Goal: Task Accomplishment & Management: Manage account settings

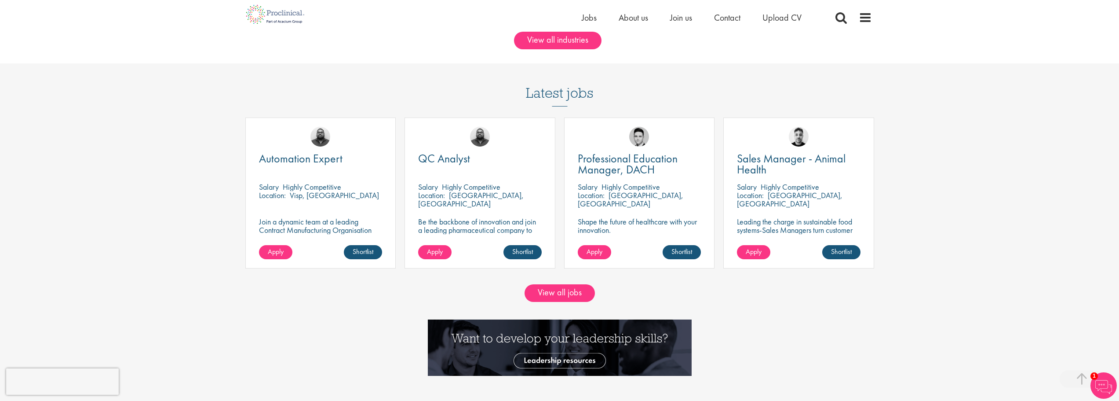
scroll to position [791, 0]
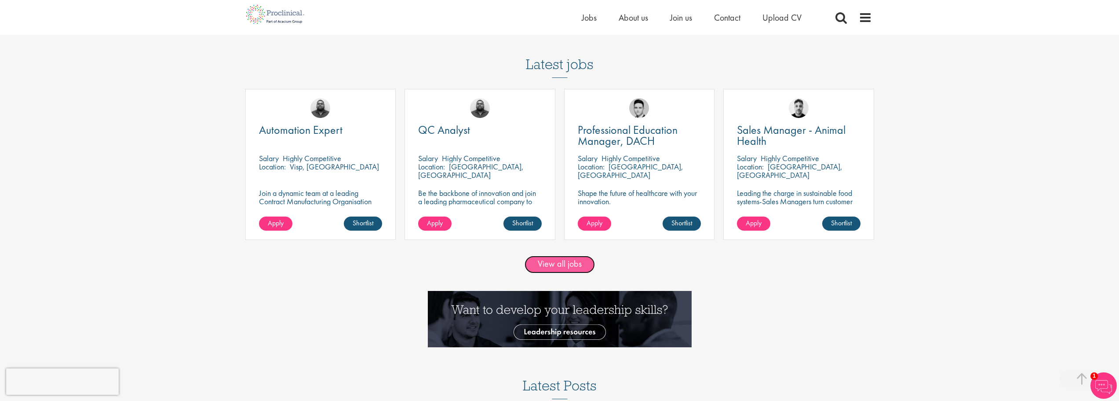
click at [571, 267] on link "View all jobs" at bounding box center [560, 264] width 70 height 18
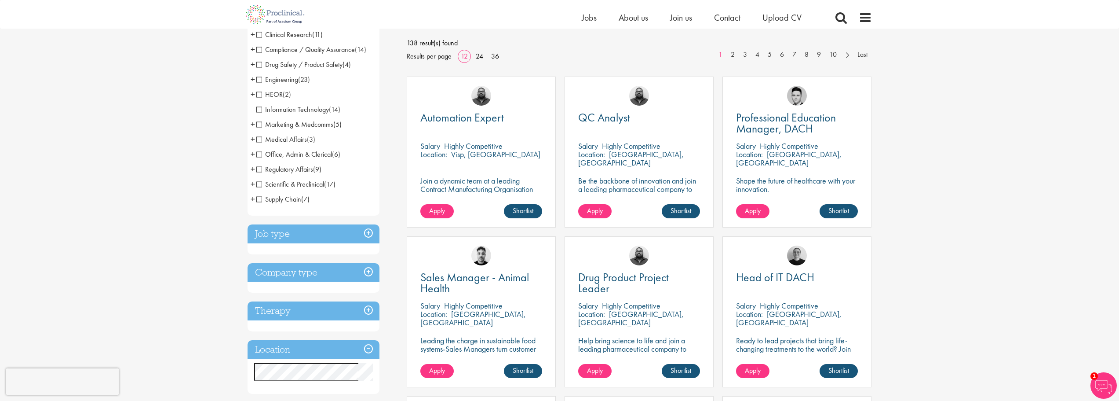
scroll to position [132, 0]
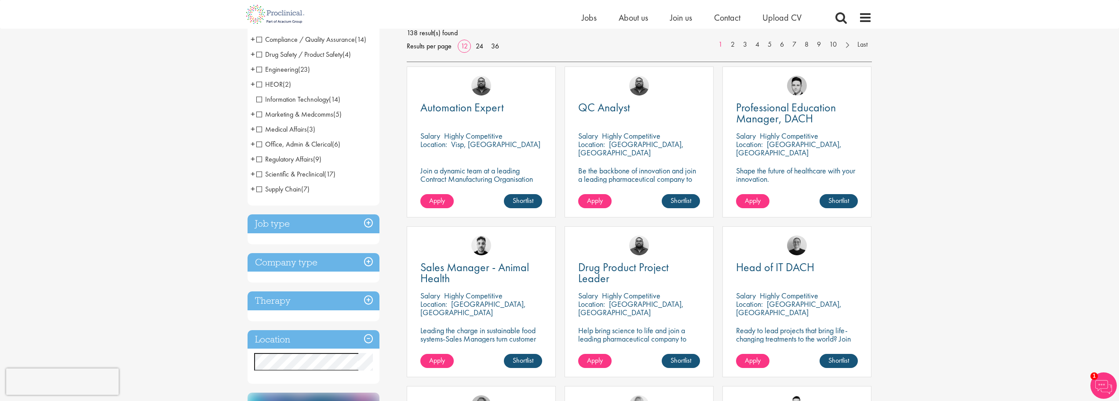
click at [257, 99] on span "Information Technology" at bounding box center [292, 99] width 73 height 9
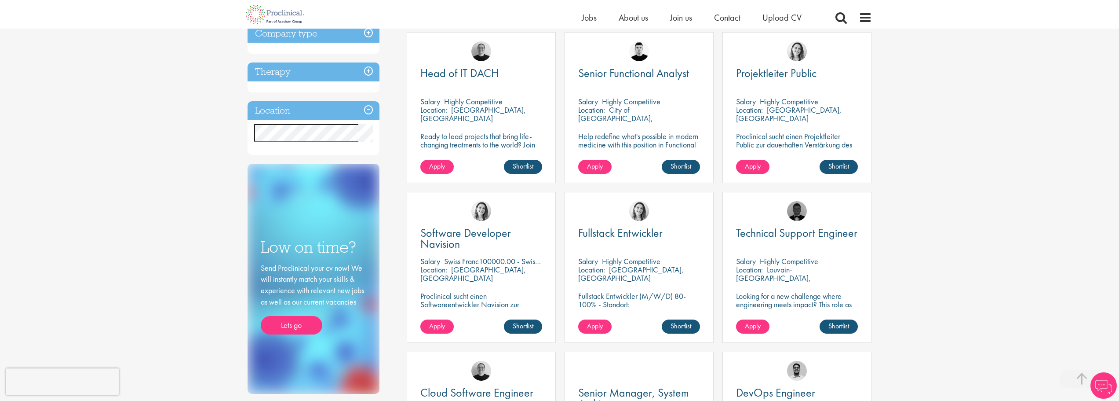
scroll to position [176, 0]
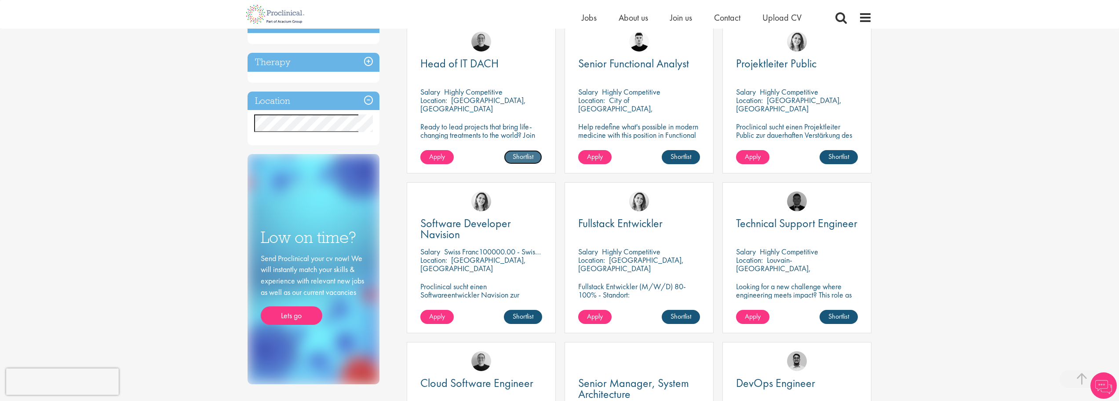
click at [531, 159] on link "Shortlist" at bounding box center [523, 157] width 38 height 14
click at [527, 157] on link "Shortlisted" at bounding box center [519, 157] width 45 height 14
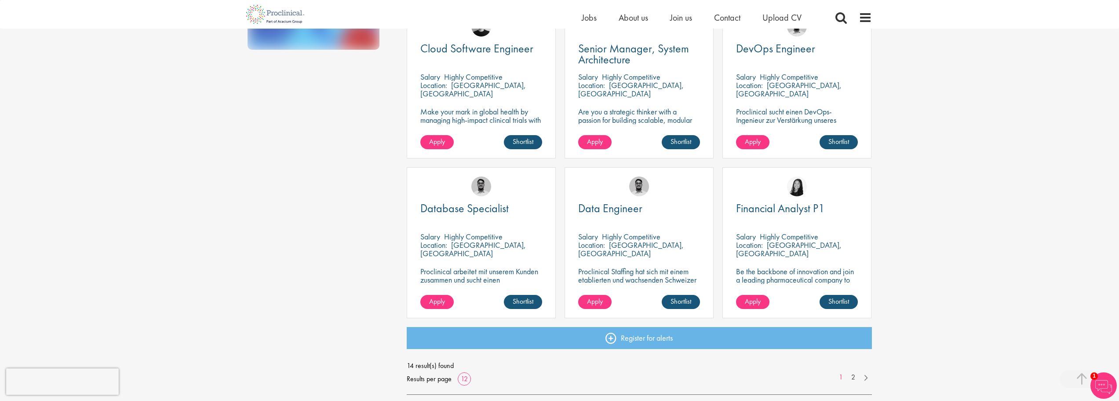
scroll to position [572, 0]
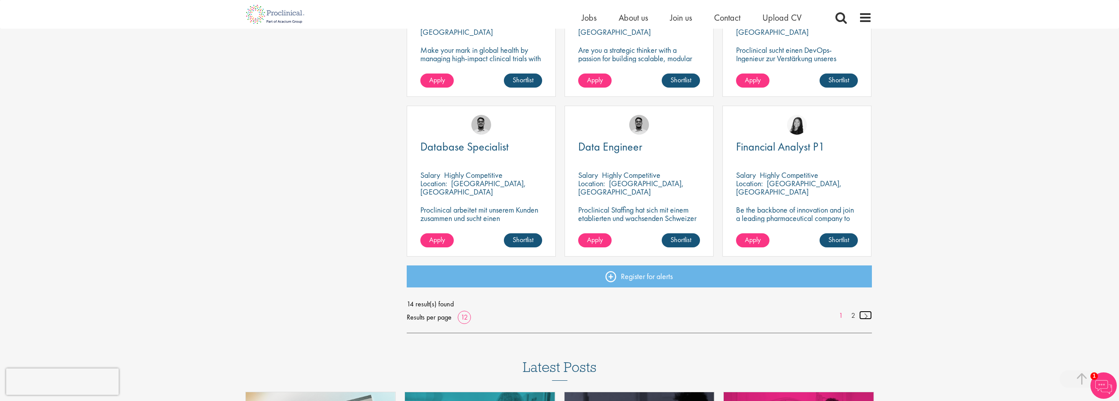
click at [866, 315] on link at bounding box center [865, 314] width 13 height 9
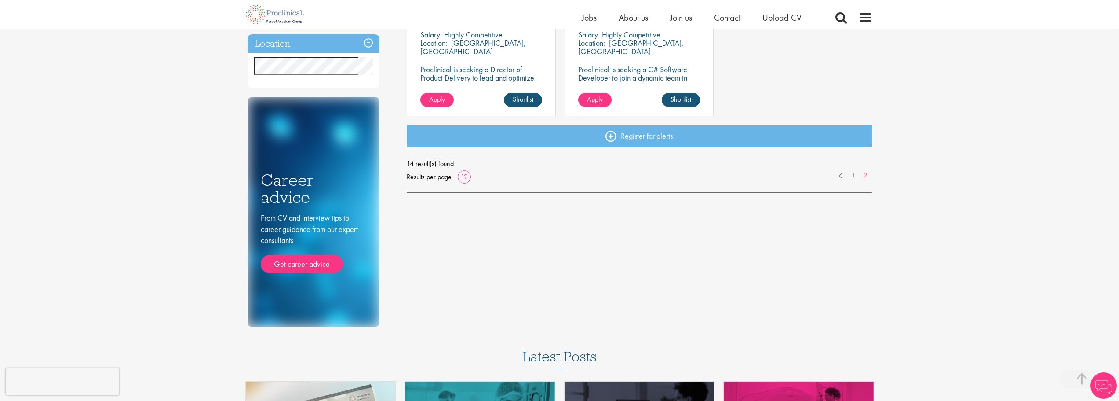
scroll to position [220, 0]
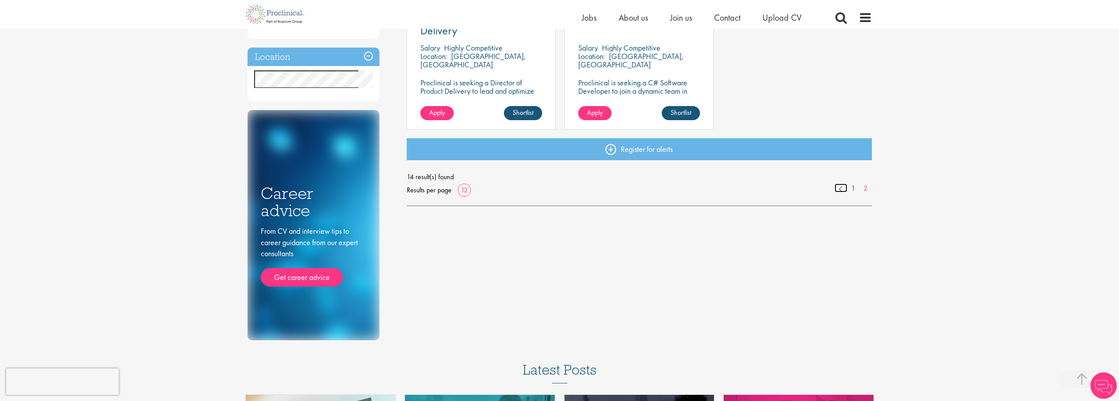
click at [839, 190] on link at bounding box center [841, 187] width 13 height 9
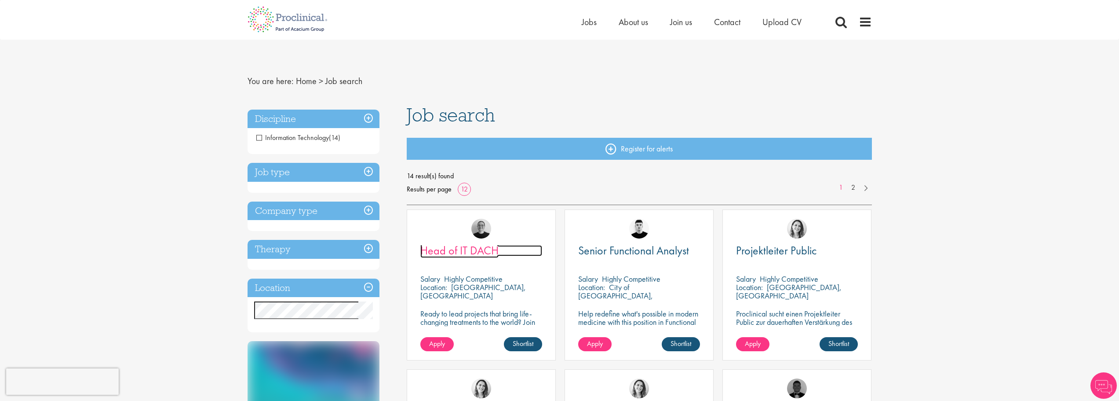
click at [465, 250] on span "Head of IT DACH" at bounding box center [459, 250] width 78 height 15
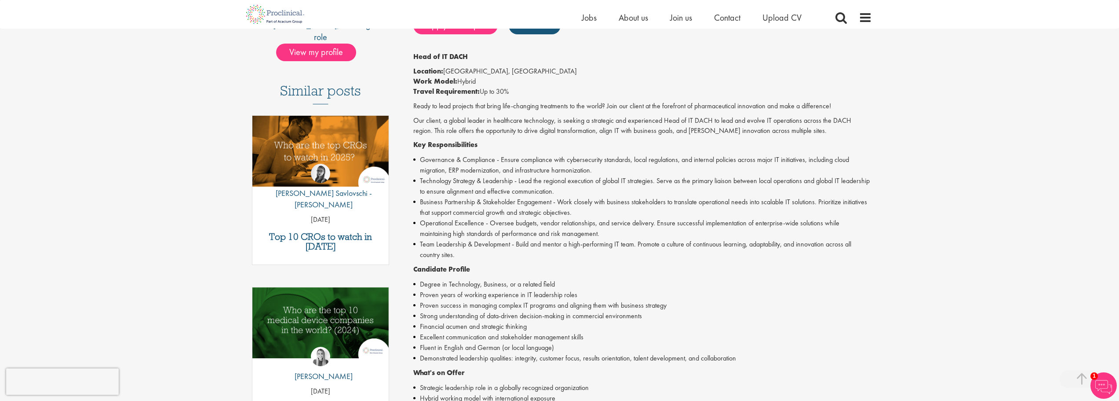
scroll to position [264, 0]
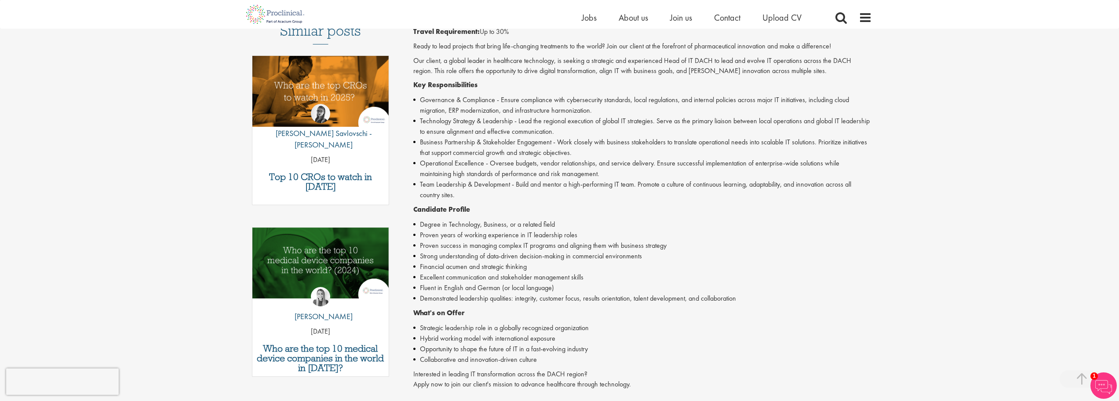
click at [430, 112] on li "Governance & Compliance - Ensure compliance with cybersecurity standards, local…" at bounding box center [642, 105] width 459 height 21
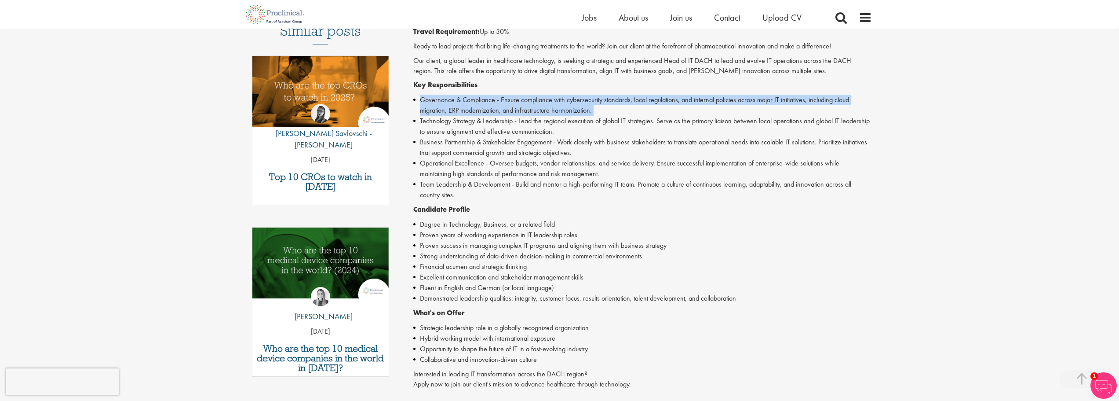
click at [431, 111] on li "Governance & Compliance - Ensure compliance with cybersecurity standards, local…" at bounding box center [642, 105] width 459 height 21
click at [451, 100] on li "Governance & Compliance - Ensure compliance with cybersecurity standards, local…" at bounding box center [642, 105] width 459 height 21
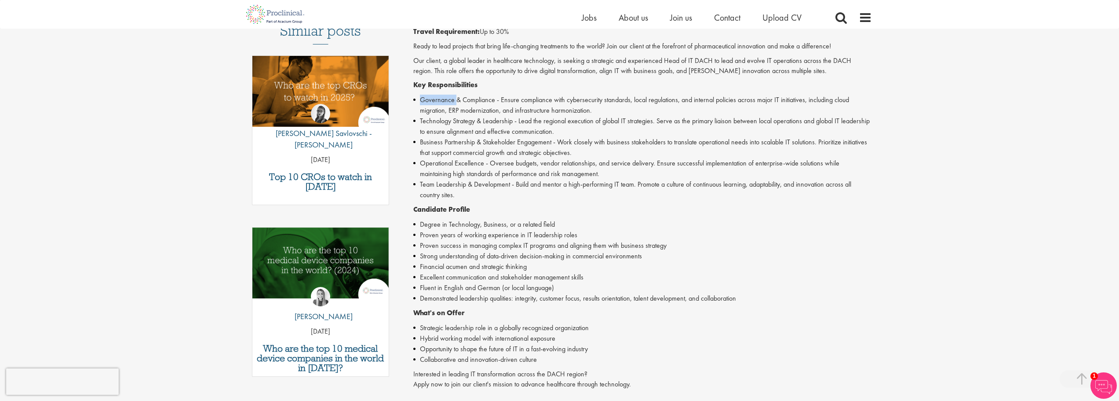
click at [451, 100] on li "Governance & Compliance - Ensure compliance with cybersecurity standards, local…" at bounding box center [642, 105] width 459 height 21
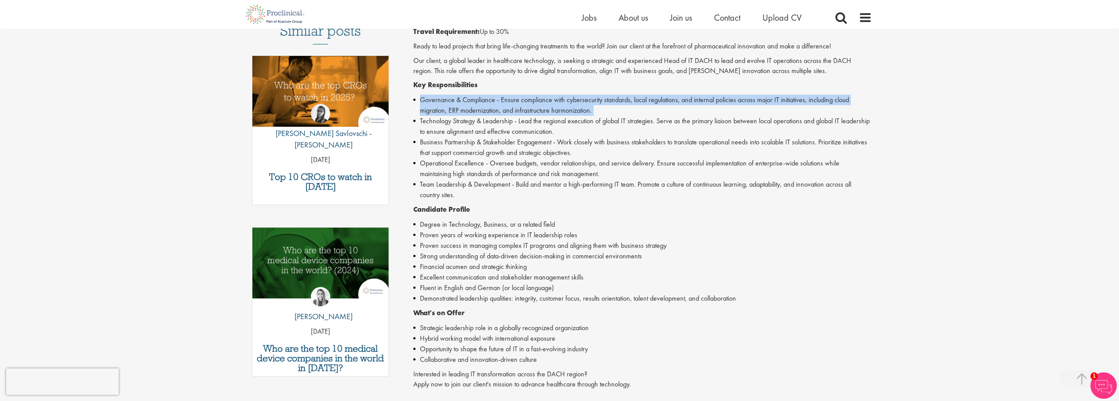
click at [451, 100] on li "Governance & Compliance - Ensure compliance with cybersecurity standards, local…" at bounding box center [642, 105] width 459 height 21
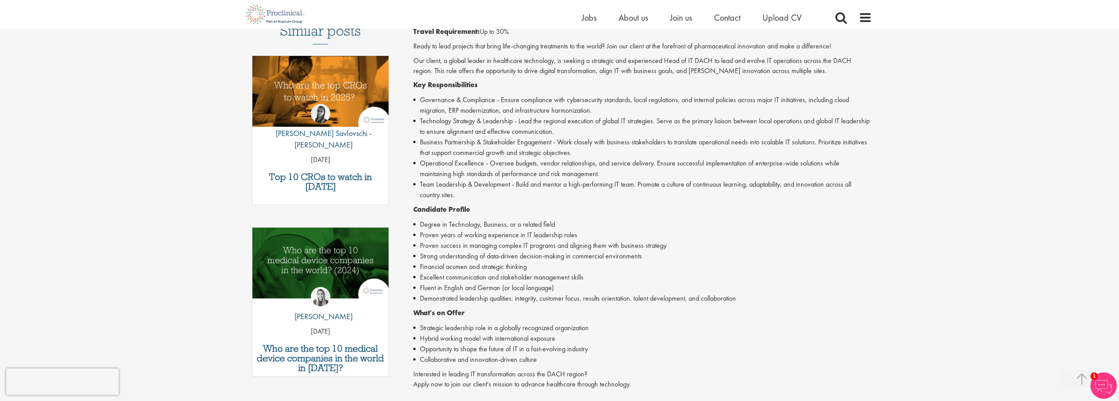
click at [464, 119] on li "Technology Strategy & Leadership - Lead the regional execution of global IT str…" at bounding box center [642, 126] width 459 height 21
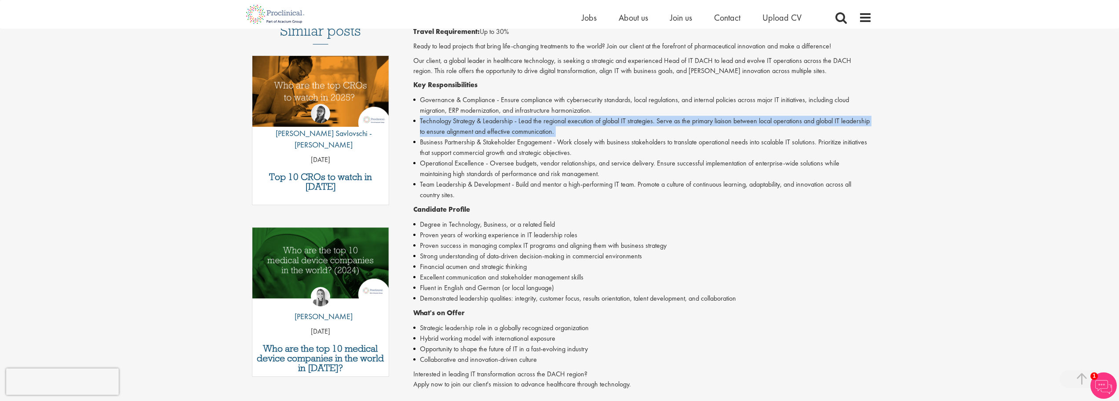
click at [464, 119] on li "Technology Strategy & Leadership - Lead the regional execution of global IT str…" at bounding box center [642, 126] width 459 height 21
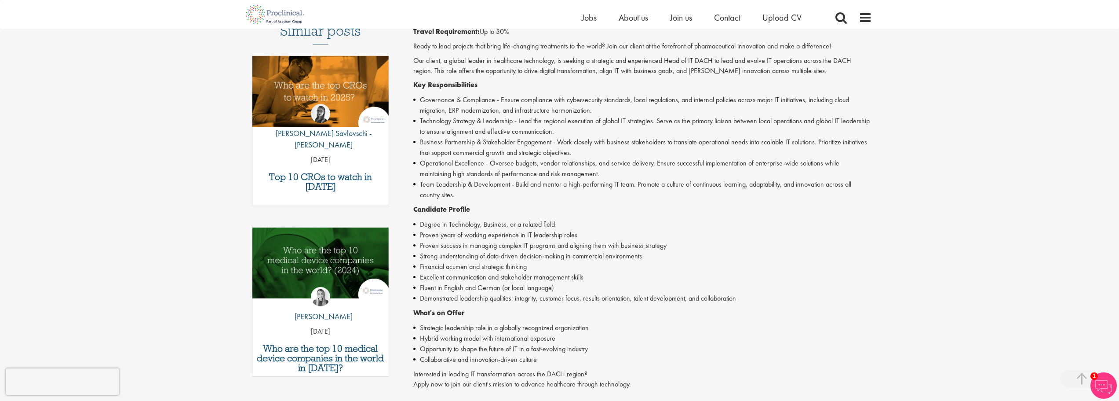
click at [438, 143] on li "Business Partnership & Stakeholder Engagement - Work closely with business stak…" at bounding box center [642, 147] width 459 height 21
click at [438, 142] on li "Business Partnership & Stakeholder Engagement - Work closely with business stak…" at bounding box center [642, 147] width 459 height 21
click at [438, 141] on li "Business Partnership & Stakeholder Engagement - Work closely with business stak…" at bounding box center [642, 147] width 459 height 21
click at [437, 140] on li "Business Partnership & Stakeholder Engagement - Work closely with business stak…" at bounding box center [642, 147] width 459 height 21
click at [448, 142] on li "Business Partnership & Stakeholder Engagement - Work closely with business stak…" at bounding box center [642, 147] width 459 height 21
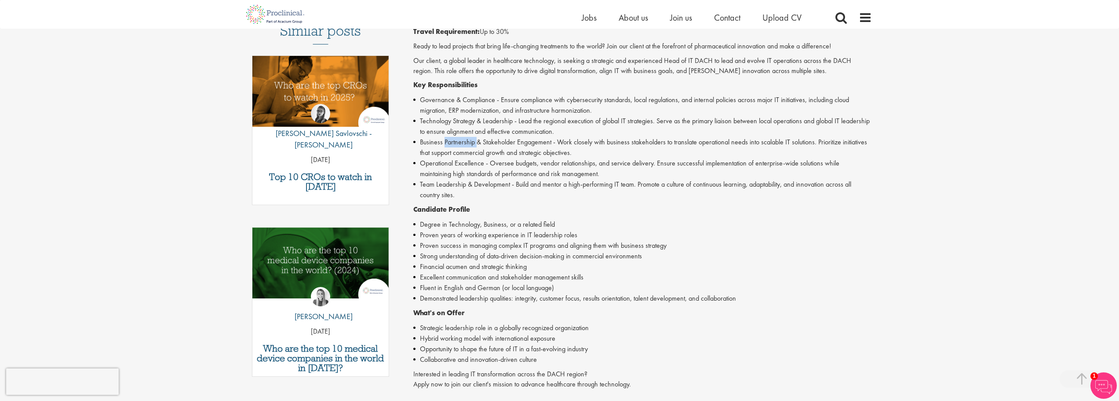
click at [448, 142] on li "Business Partnership & Stakeholder Engagement - Work closely with business stak…" at bounding box center [642, 147] width 459 height 21
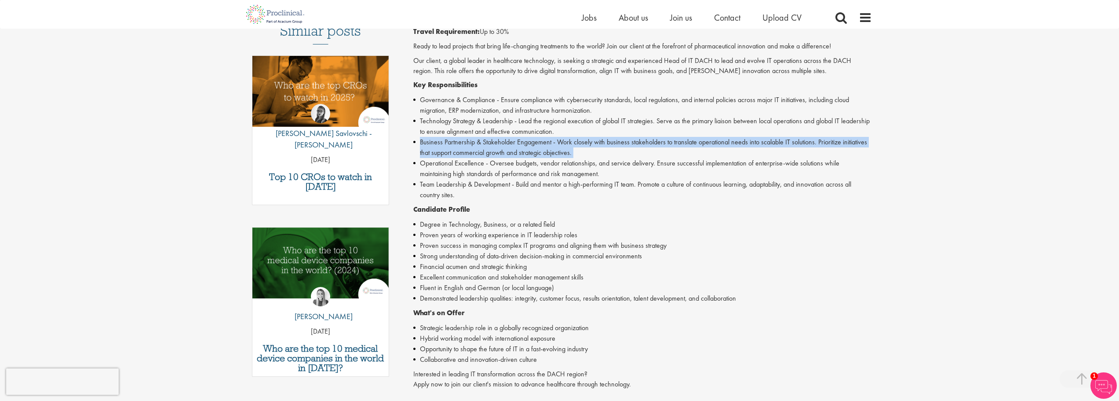
click at [448, 142] on li "Business Partnership & Stakeholder Engagement - Work closely with business stak…" at bounding box center [642, 147] width 459 height 21
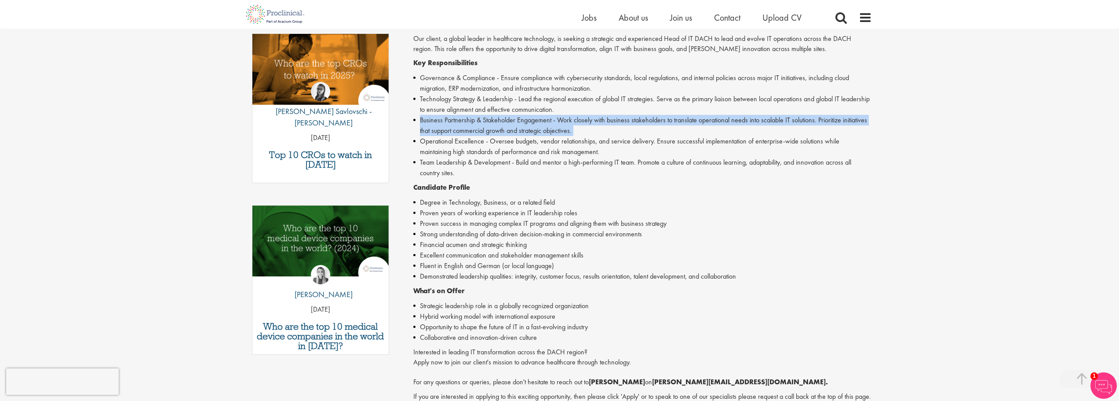
scroll to position [308, 0]
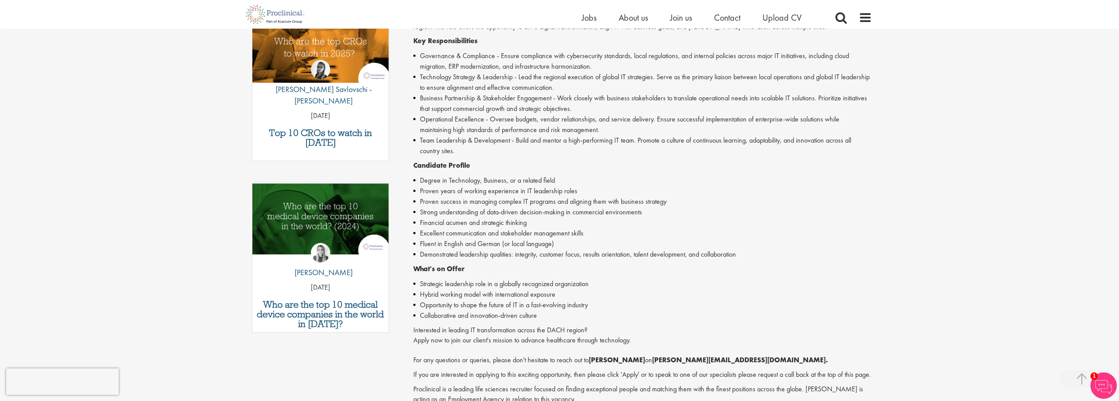
click at [474, 294] on li "Hybrid working model with international exposure" at bounding box center [642, 294] width 459 height 11
click at [465, 169] on strong "Candidate Profile" at bounding box center [441, 164] width 57 height 9
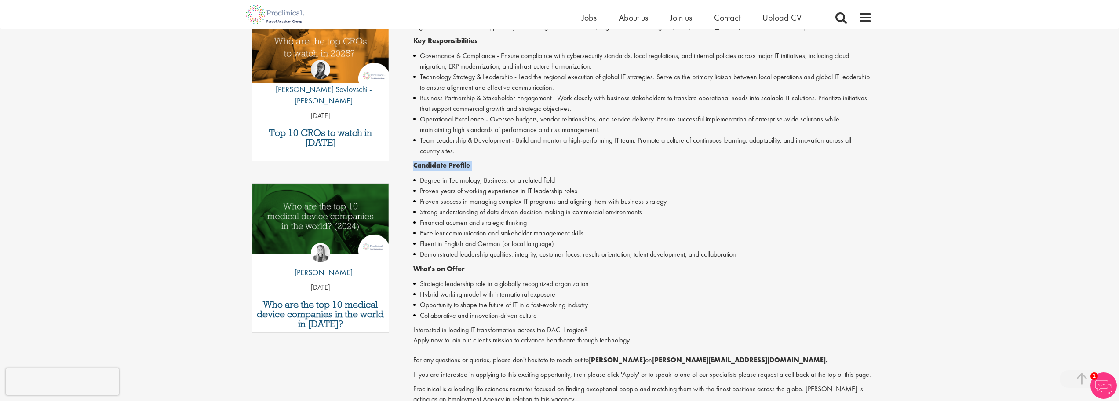
click at [465, 169] on strong "Candidate Profile" at bounding box center [441, 164] width 57 height 9
click at [500, 218] on li "Financial acumen and strategic thinking" at bounding box center [642, 222] width 459 height 11
click at [498, 216] on li "Strong understanding of data-driven decision-making in commercial environments" at bounding box center [642, 212] width 459 height 11
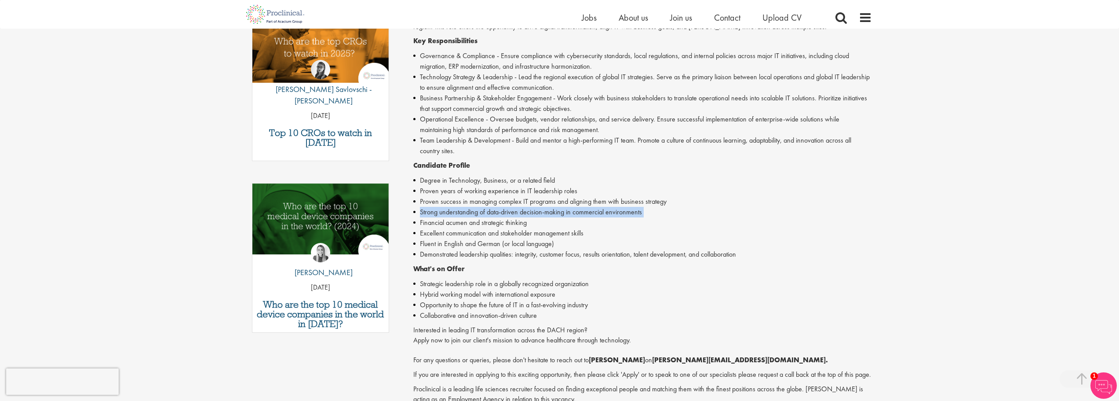
click at [498, 216] on li "Strong understanding of data-driven decision-making in commercial environments" at bounding box center [642, 212] width 459 height 11
click at [503, 243] on li "Fluent in English and German (or local language)" at bounding box center [642, 243] width 459 height 11
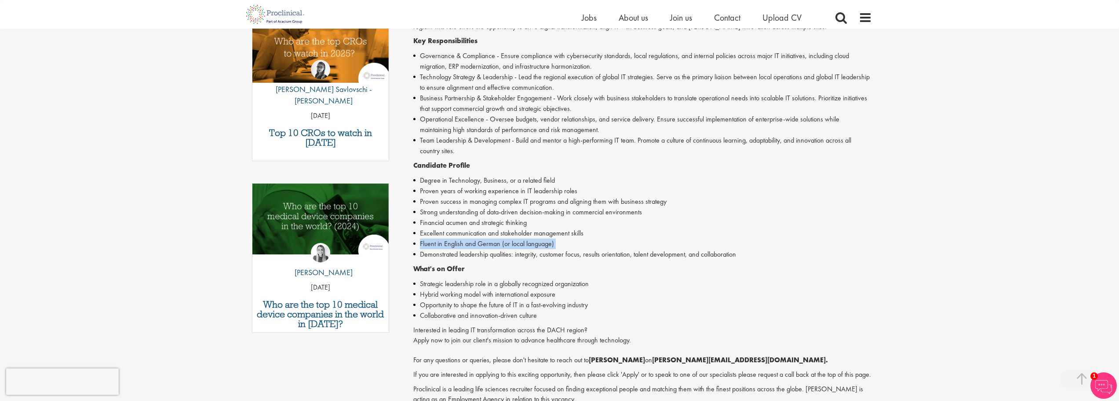
click at [503, 243] on li "Fluent in English and German (or local language)" at bounding box center [642, 243] width 459 height 11
click at [500, 254] on li "Demonstrated leadership qualities: integrity, customer focus, results orientati…" at bounding box center [642, 254] width 459 height 11
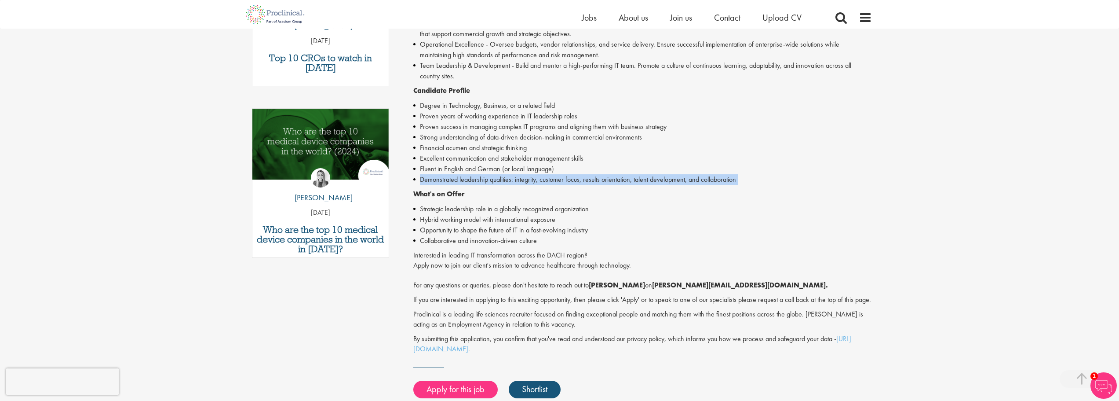
scroll to position [396, 0]
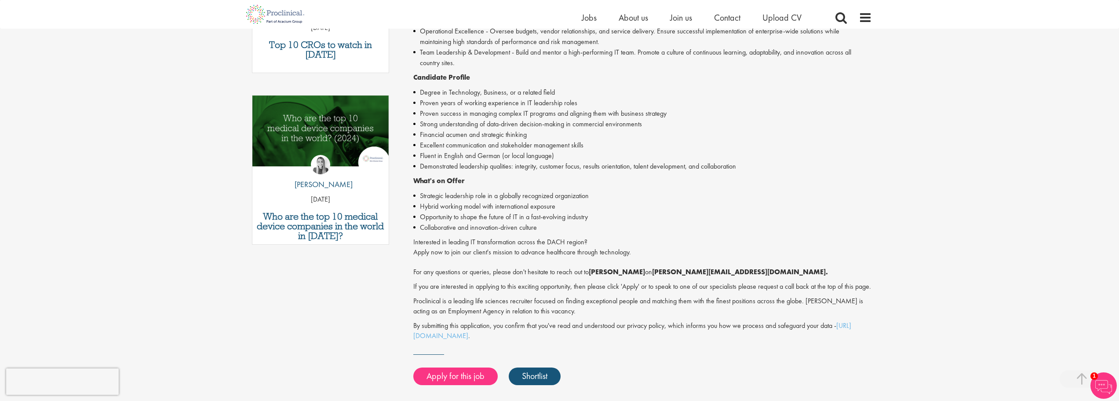
click at [448, 240] on p "Interested in leading IT transformation across the DACH region? Apply now to jo…" at bounding box center [642, 257] width 459 height 40
